Goal: Navigation & Orientation: Understand site structure

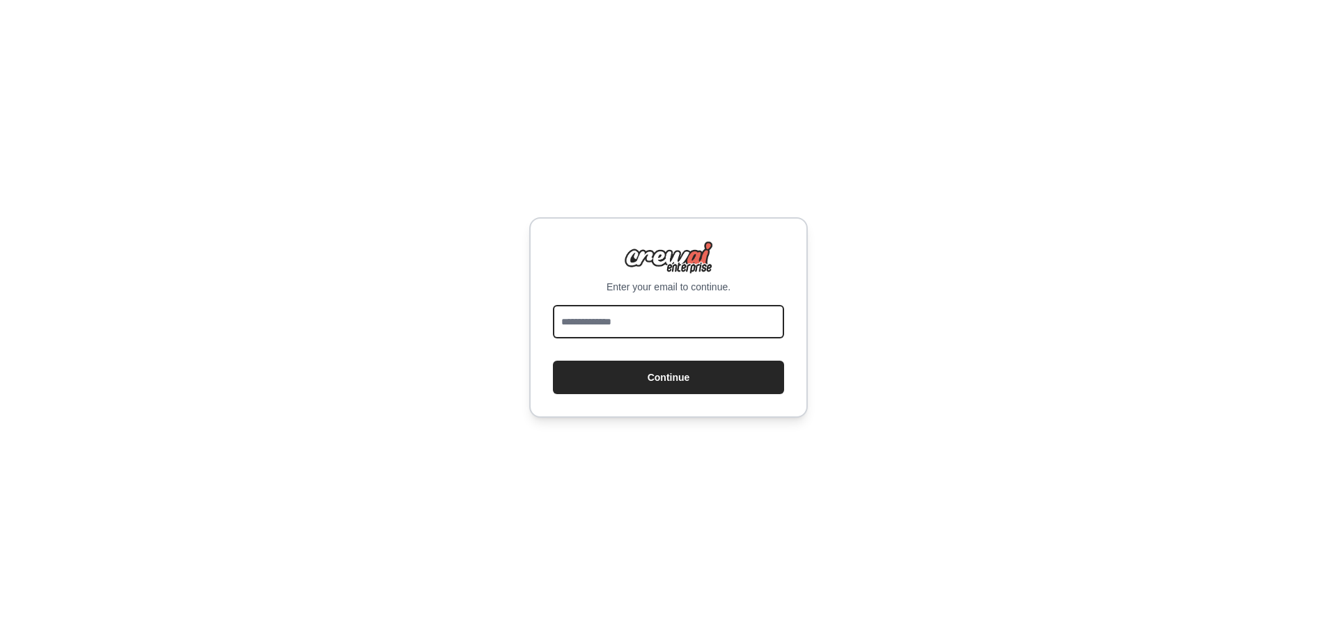
click at [615, 324] on input "email" at bounding box center [668, 321] width 231 height 33
type input "**********"
click at [640, 325] on input "email" at bounding box center [668, 321] width 231 height 33
type input "**********"
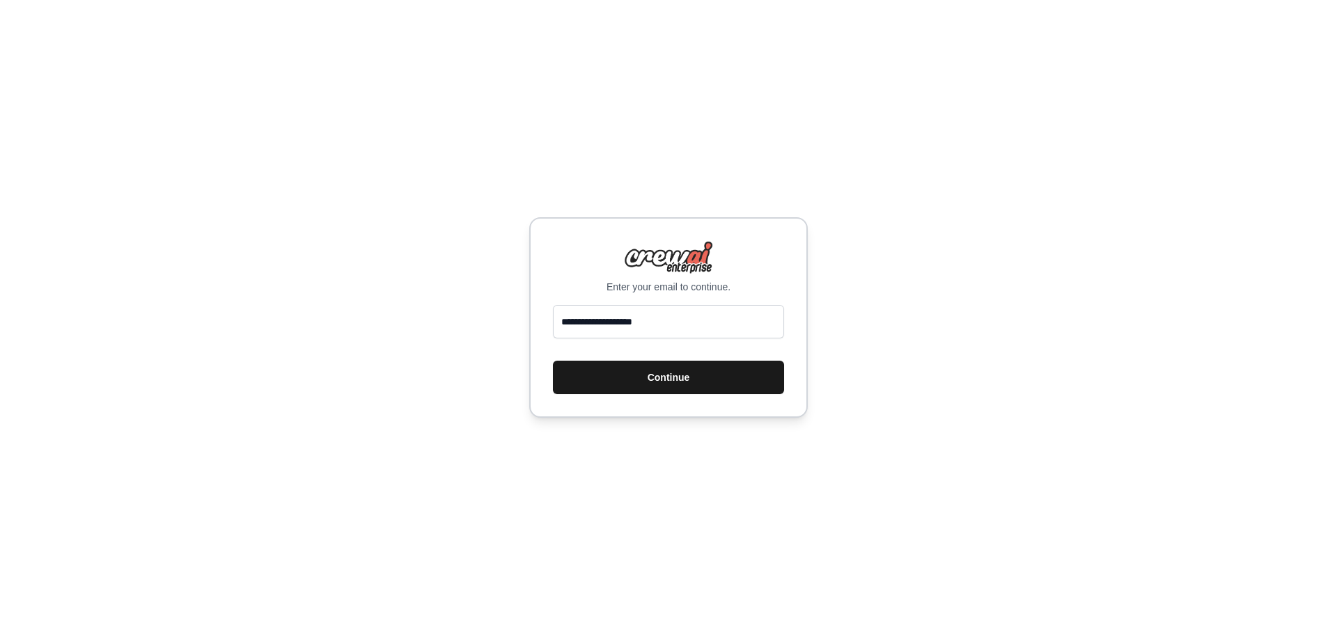
click at [694, 385] on button "Continue" at bounding box center [668, 377] width 231 height 33
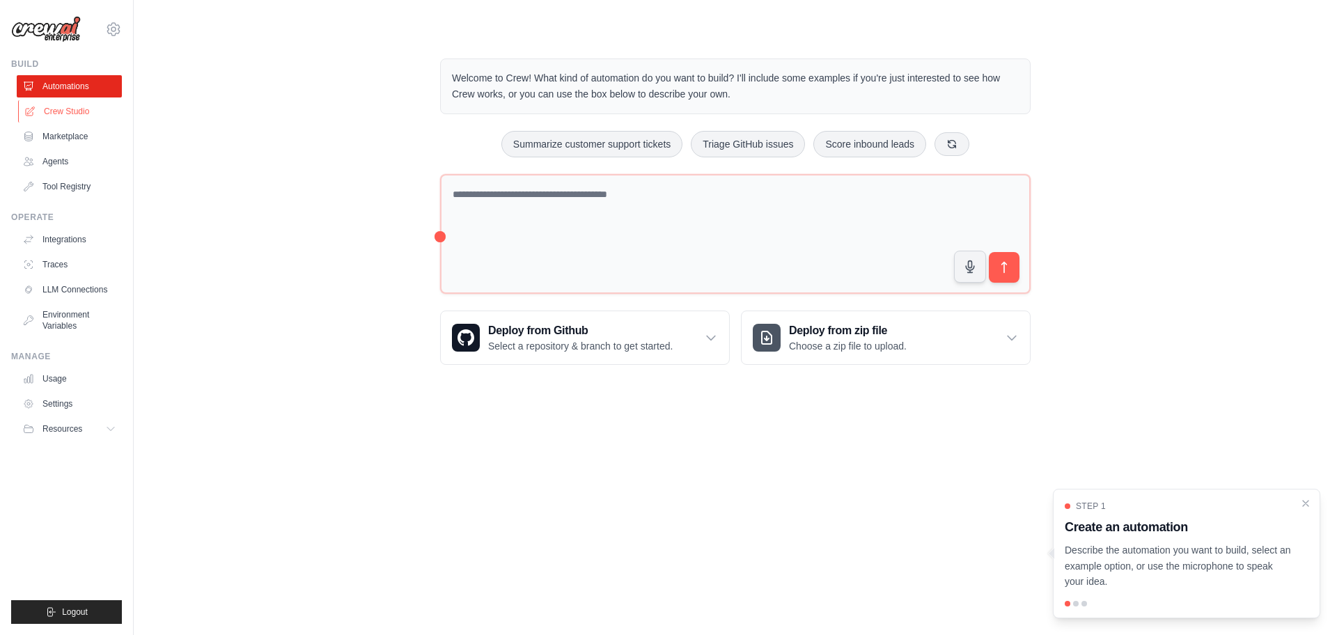
click at [71, 111] on link "Crew Studio" at bounding box center [70, 111] width 105 height 22
click at [65, 378] on link "Usage" at bounding box center [70, 379] width 105 height 22
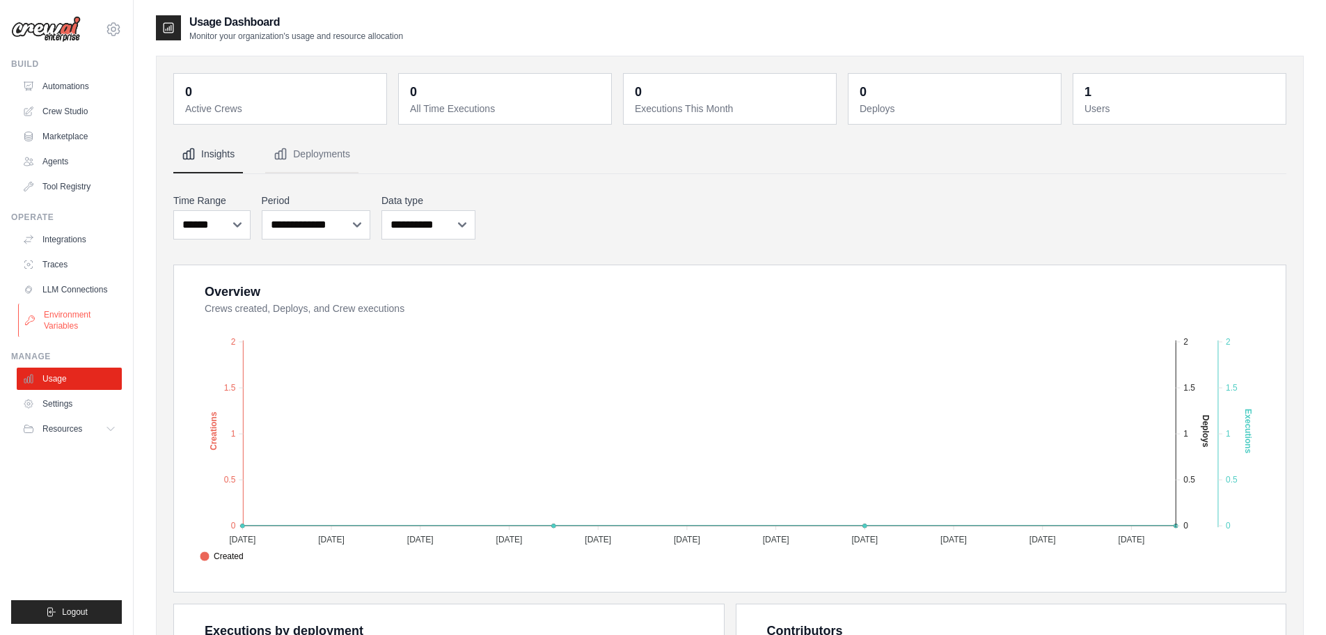
click at [63, 322] on link "Environment Variables" at bounding box center [70, 320] width 105 height 33
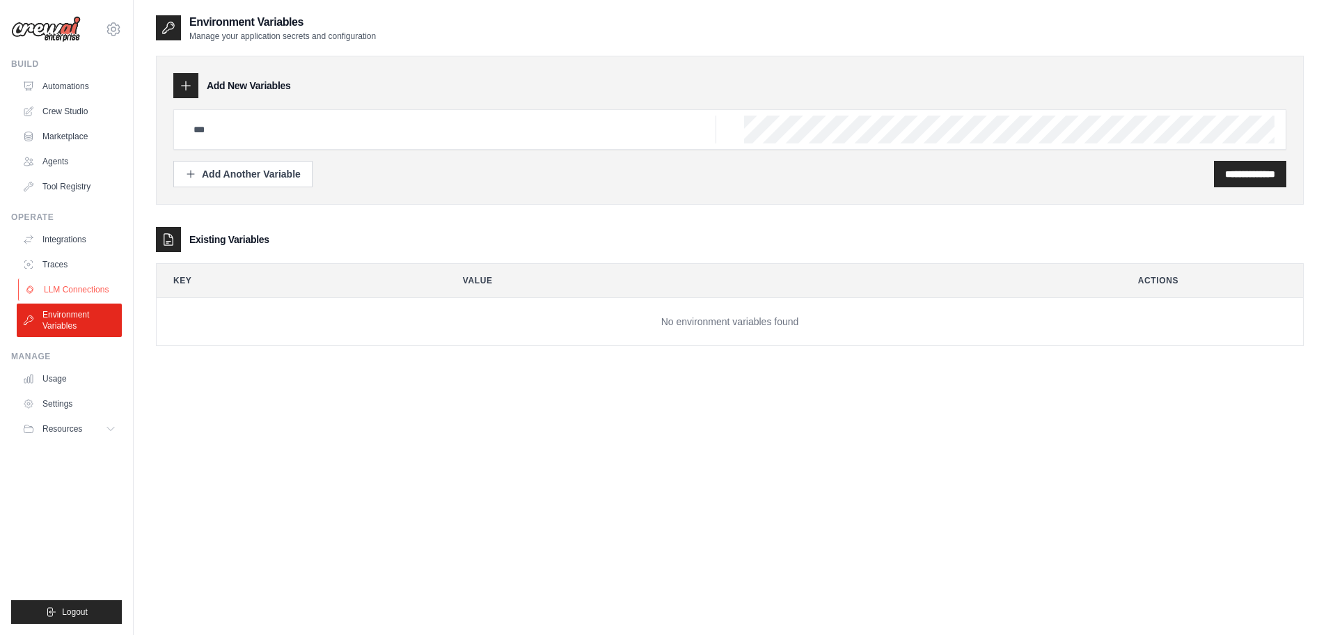
click at [87, 288] on link "LLM Connections" at bounding box center [70, 290] width 105 height 22
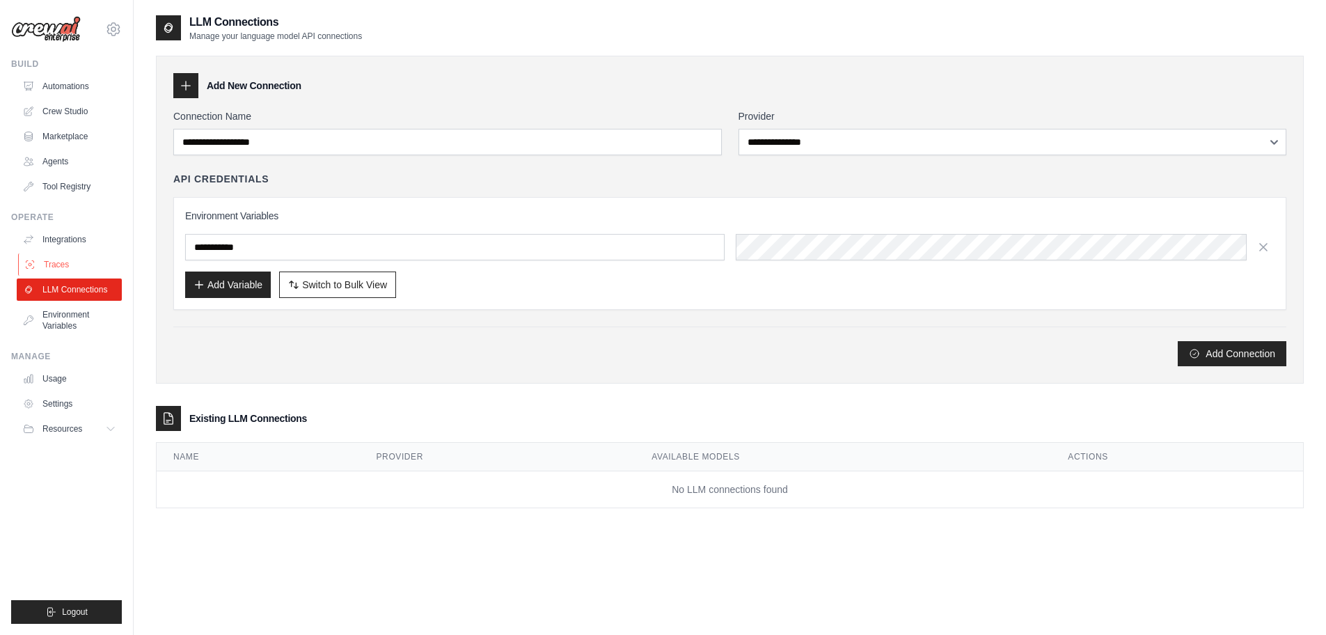
click at [69, 267] on link "Traces" at bounding box center [70, 264] width 105 height 22
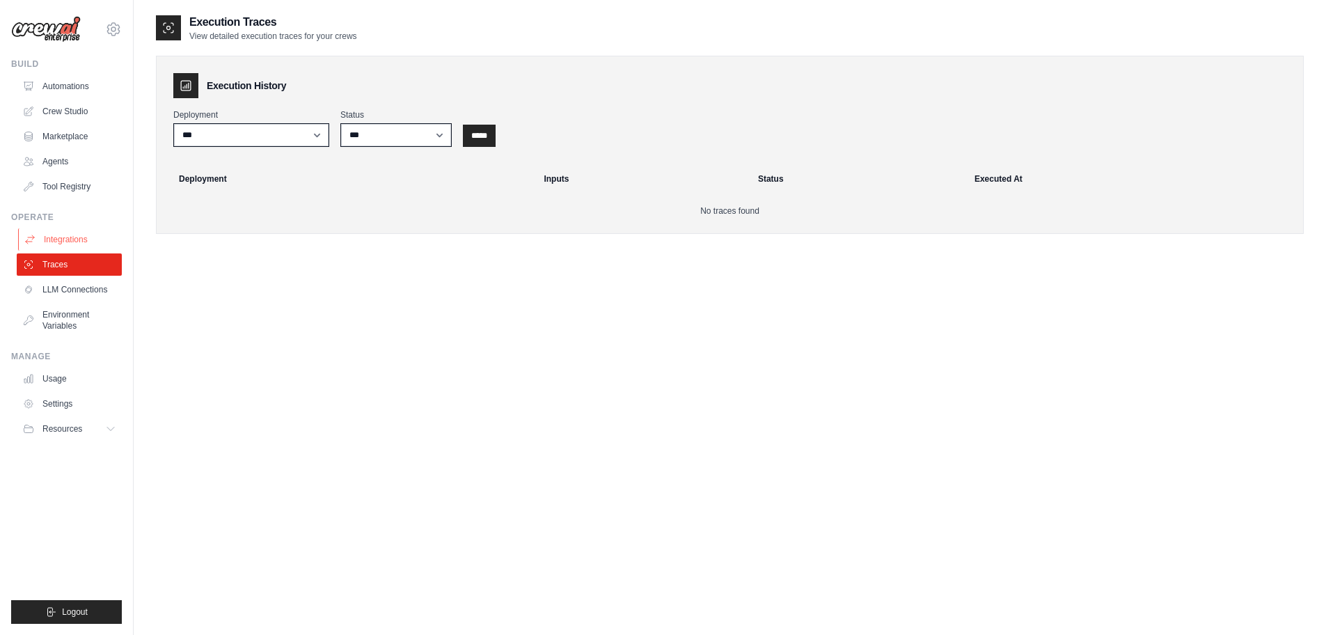
click at [65, 242] on link "Integrations" at bounding box center [70, 239] width 105 height 22
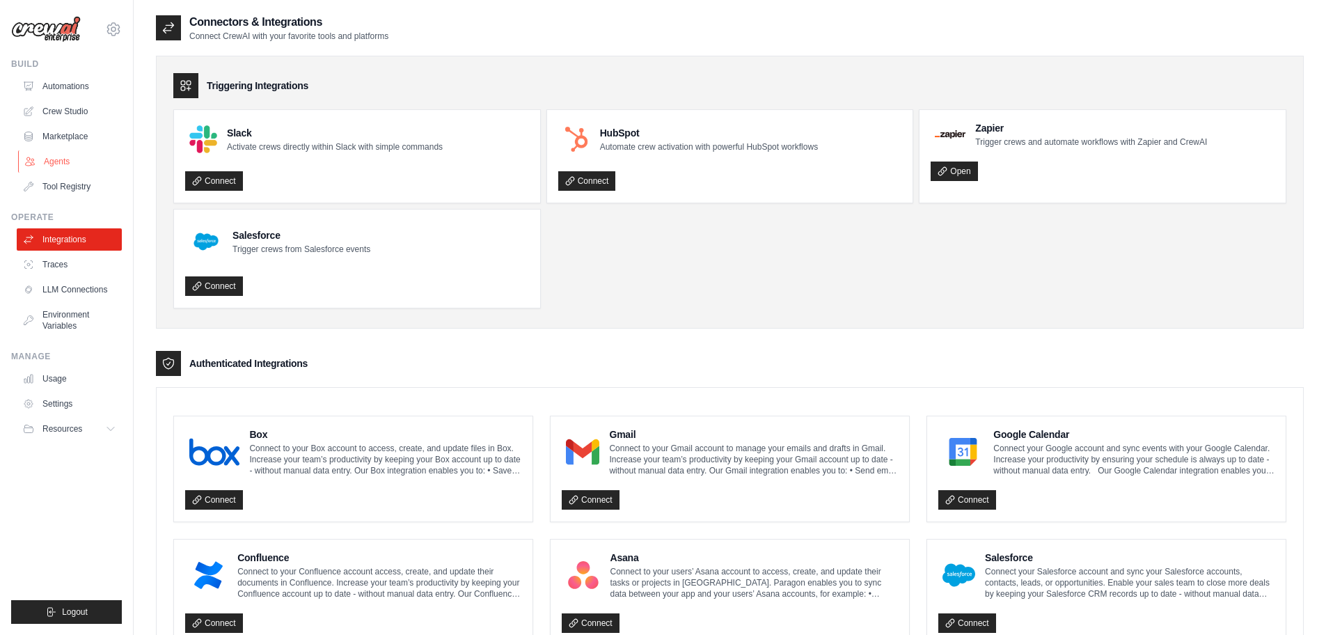
click at [57, 160] on link "Agents" at bounding box center [70, 161] width 105 height 22
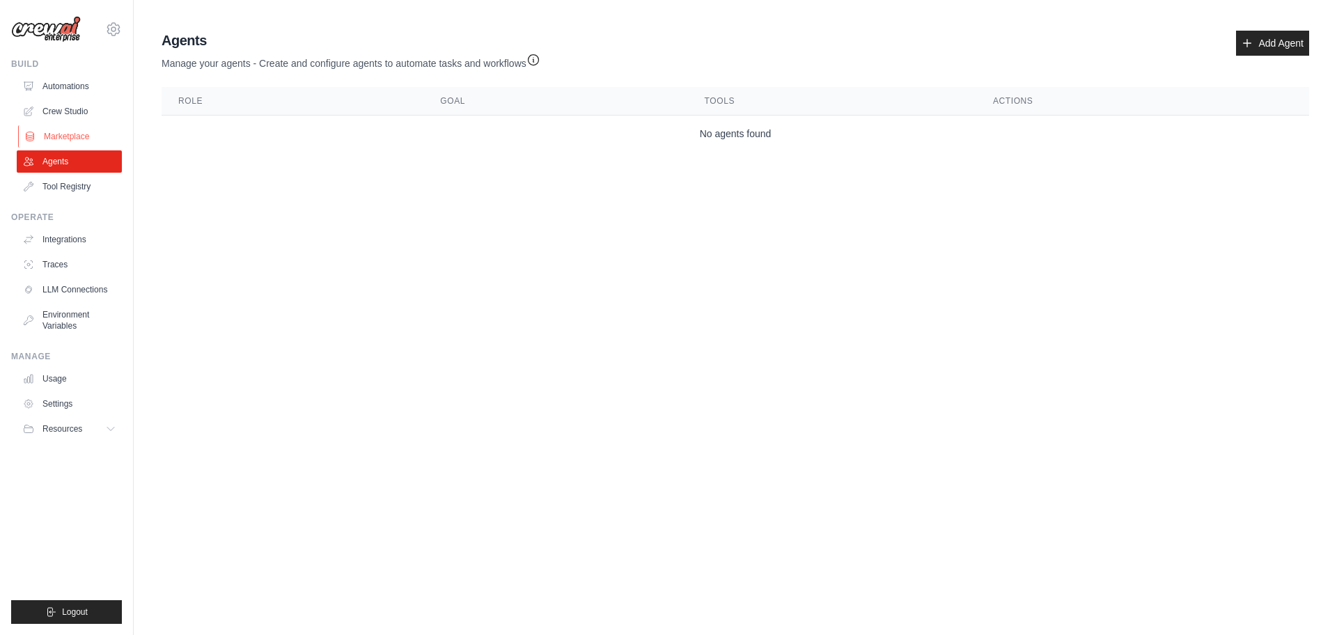
click at [88, 134] on link "Marketplace" at bounding box center [70, 136] width 105 height 22
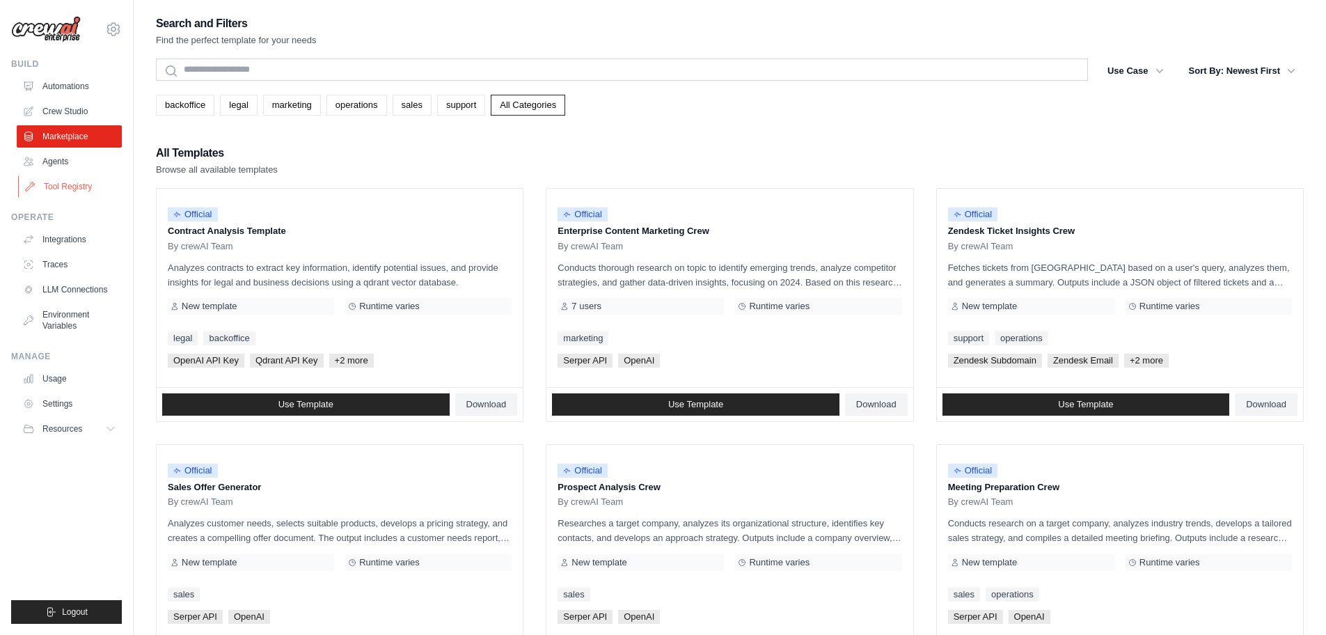
click at [59, 189] on link "Tool Registry" at bounding box center [70, 186] width 105 height 22
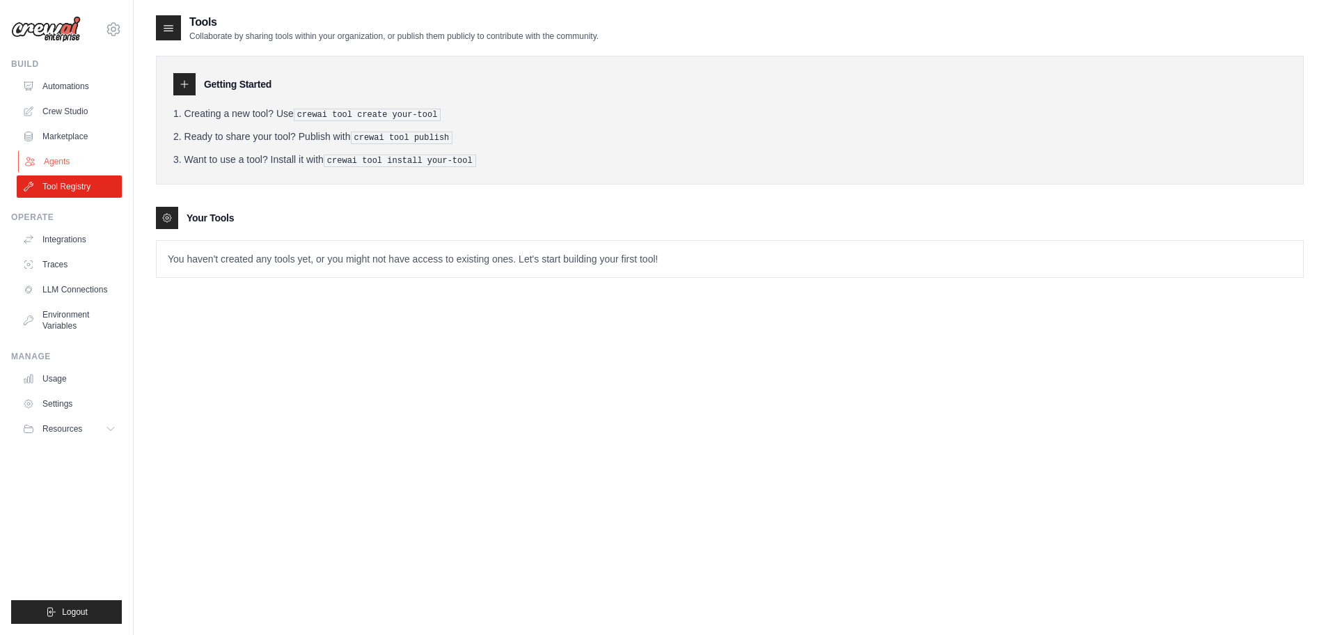
click at [54, 162] on link "Agents" at bounding box center [70, 161] width 105 height 22
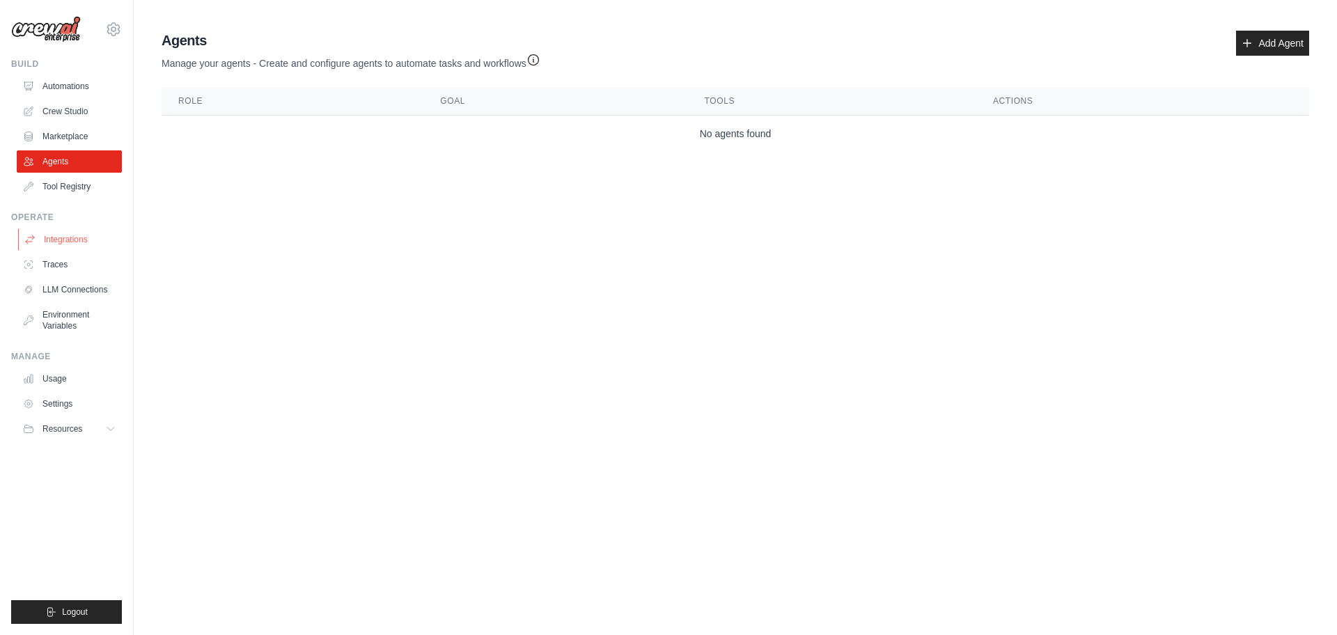
click at [77, 240] on link "Integrations" at bounding box center [70, 239] width 105 height 22
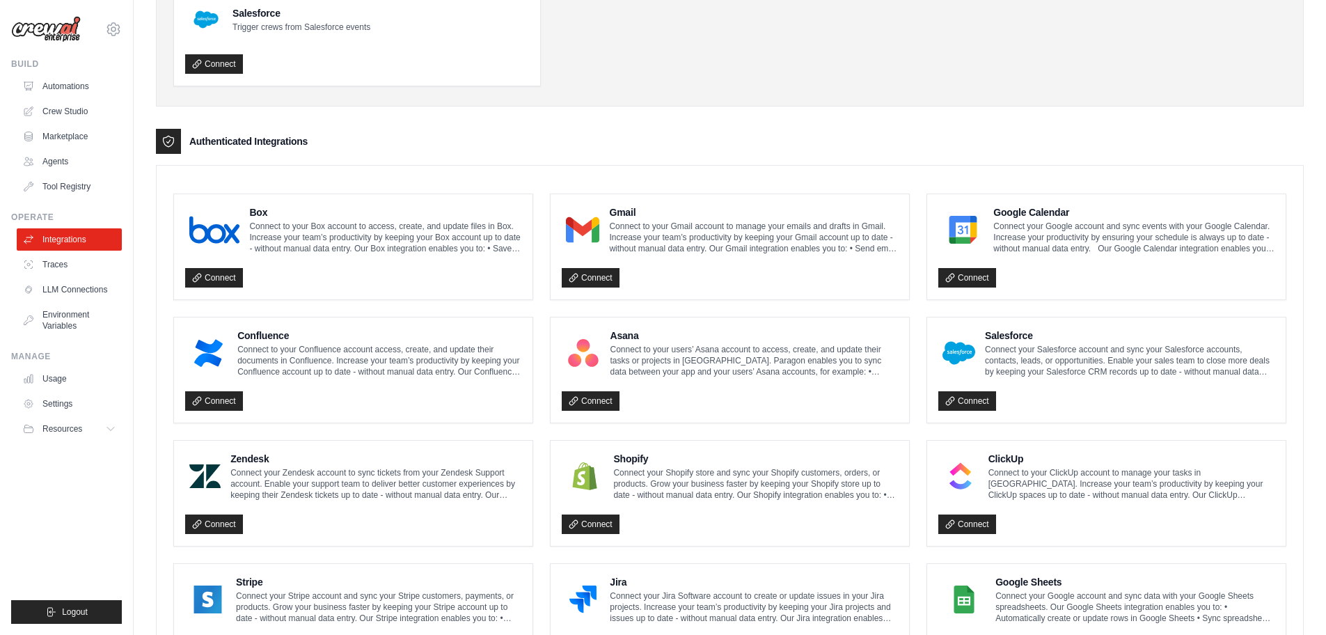
scroll to position [219, 0]
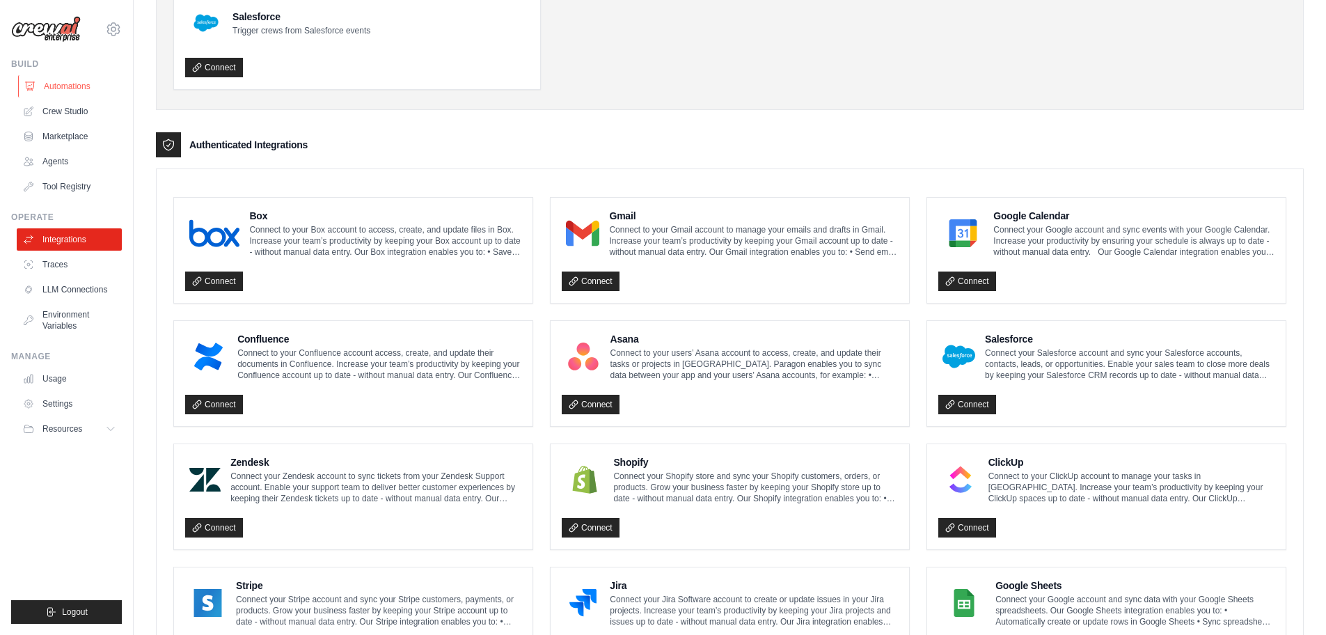
click at [70, 89] on link "Automations" at bounding box center [70, 86] width 105 height 22
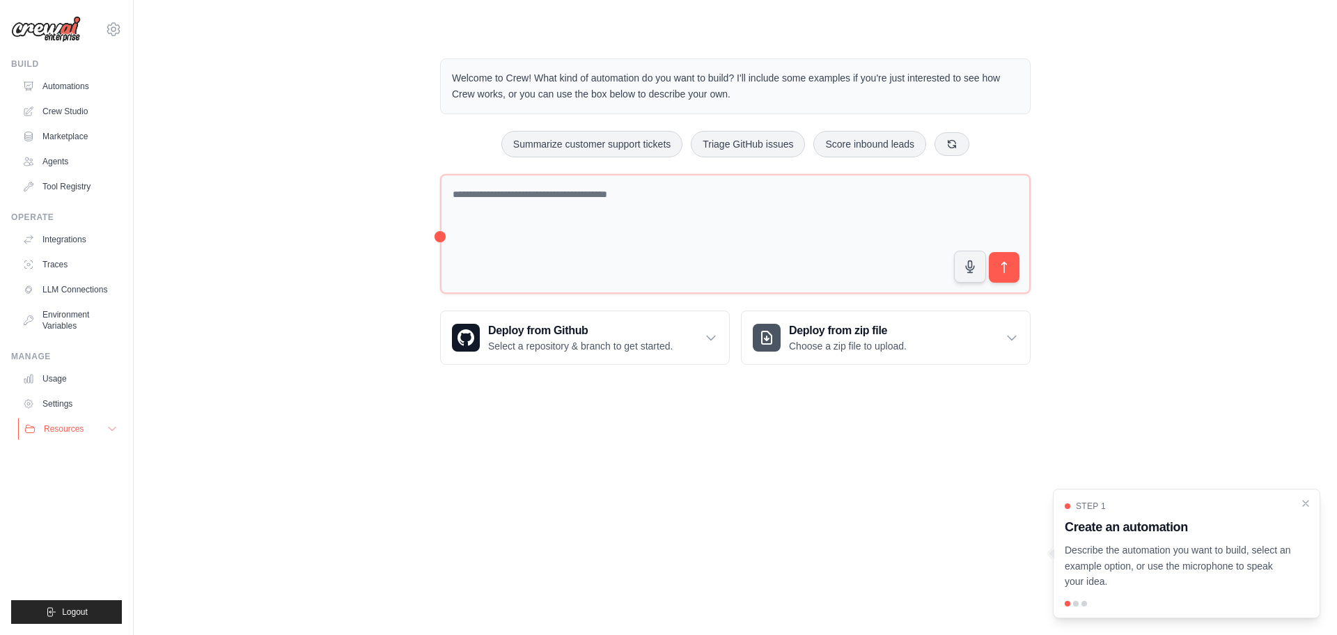
click at [71, 431] on span "Resources" at bounding box center [64, 428] width 40 height 11
click at [115, 31] on icon at bounding box center [113, 29] width 17 height 17
click at [214, 108] on div "Welcome to Crew! What kind of automation do you want to build? I'll include som…" at bounding box center [735, 211] width 1159 height 351
